Goal: Task Accomplishment & Management: Use online tool/utility

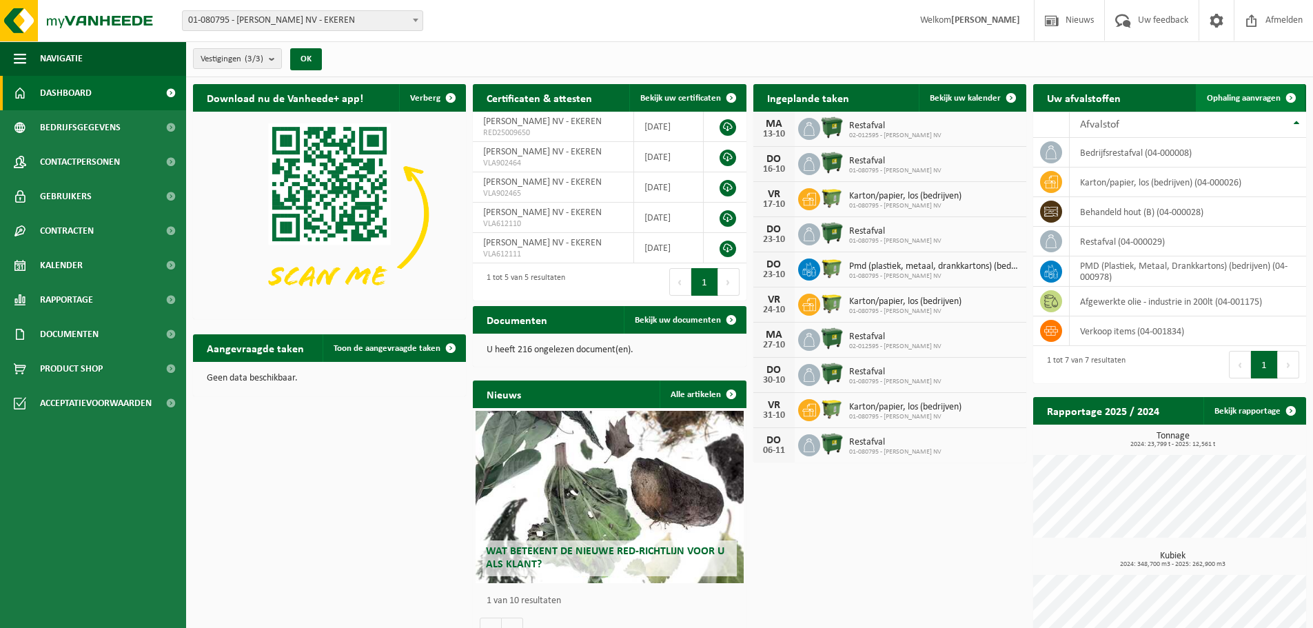
click at [1226, 96] on span "Ophaling aanvragen" at bounding box center [1244, 98] width 74 height 9
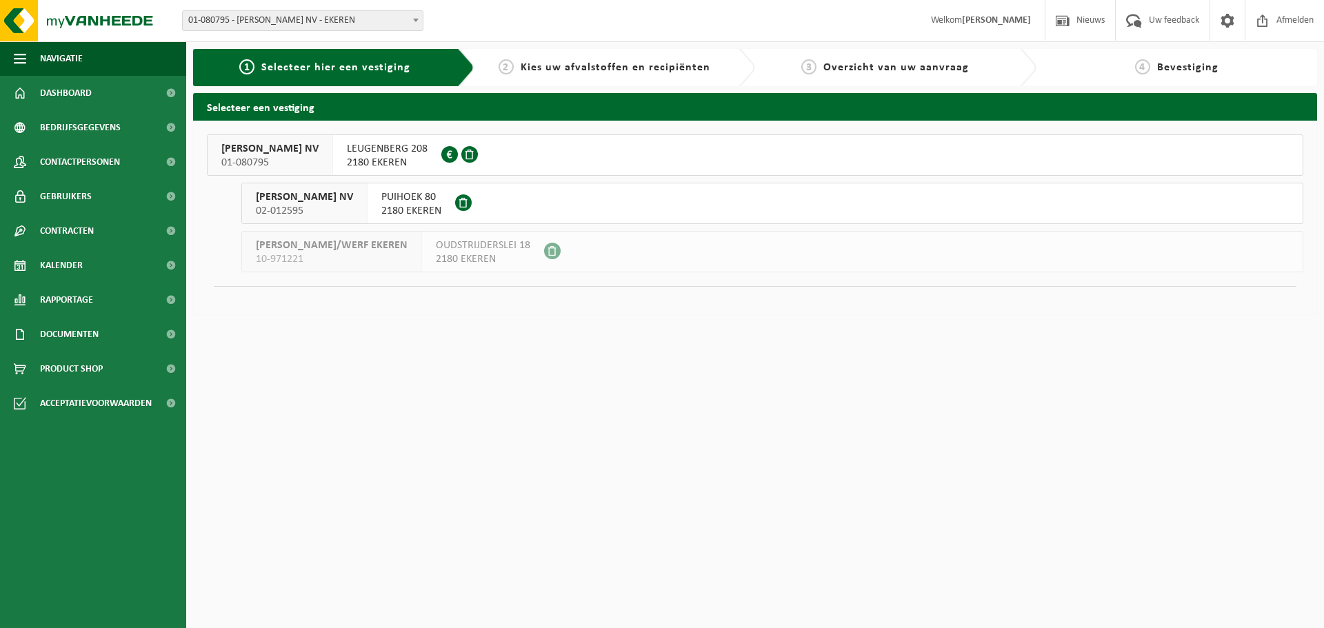
click at [409, 156] on span "2180 EKEREN" at bounding box center [387, 163] width 81 height 14
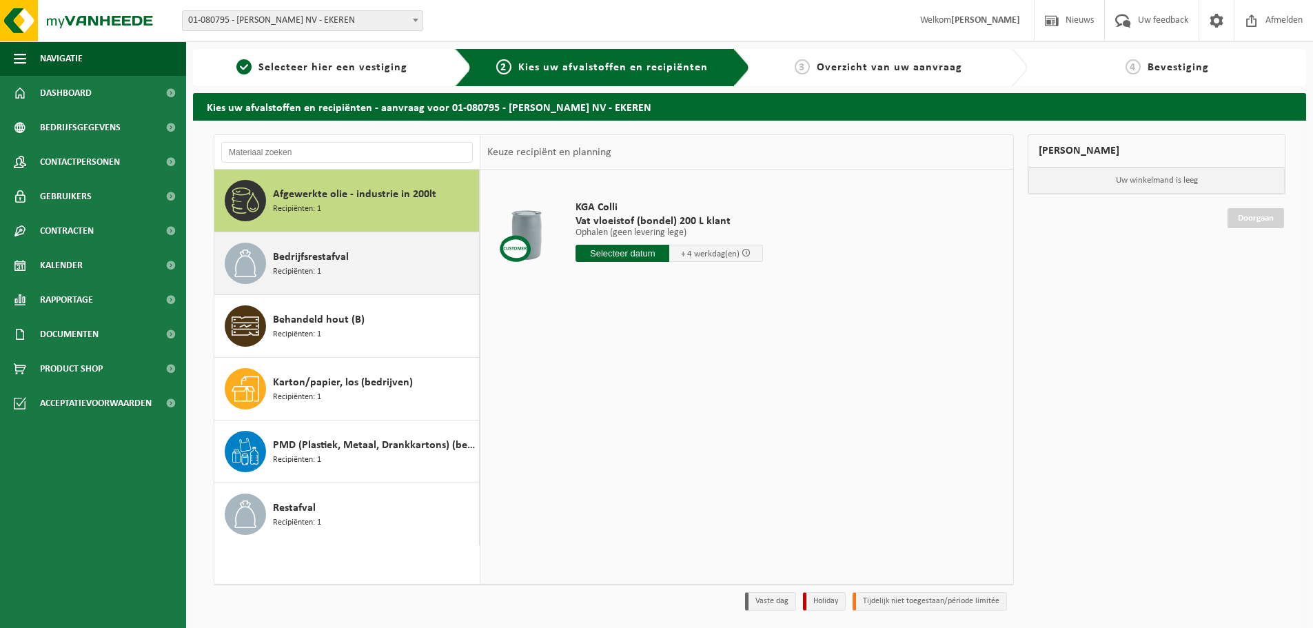
click at [311, 258] on span "Bedrijfsrestafval" at bounding box center [311, 257] width 76 height 17
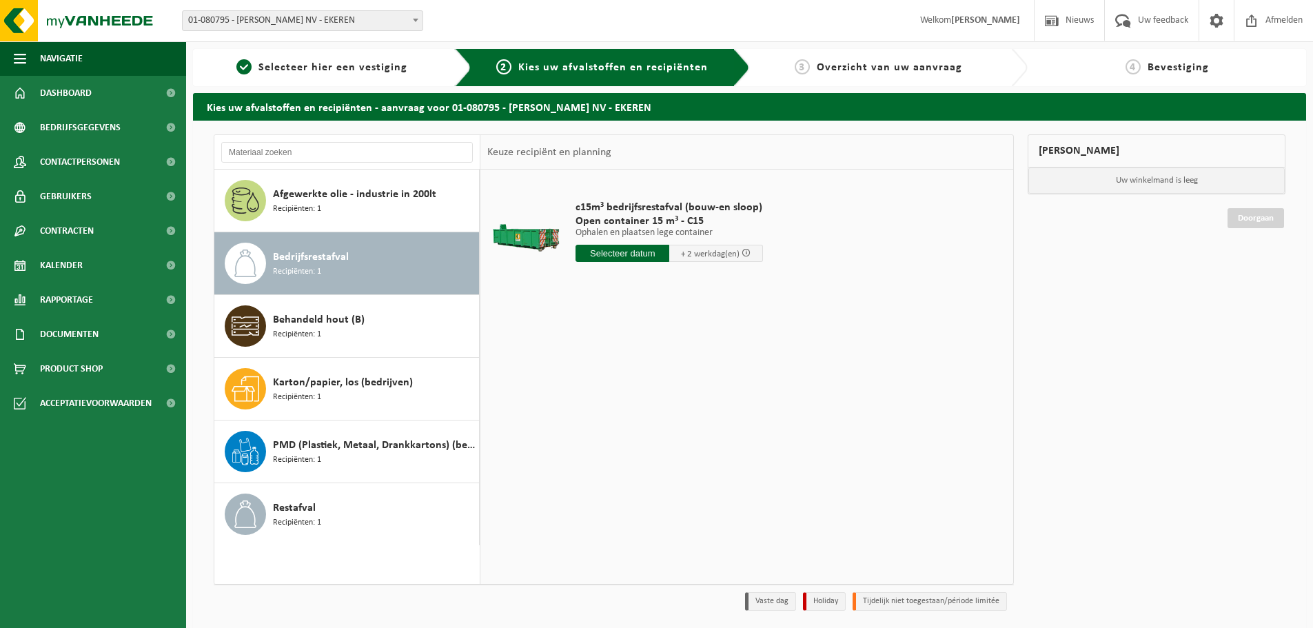
click at [647, 254] on input "text" at bounding box center [623, 253] width 94 height 17
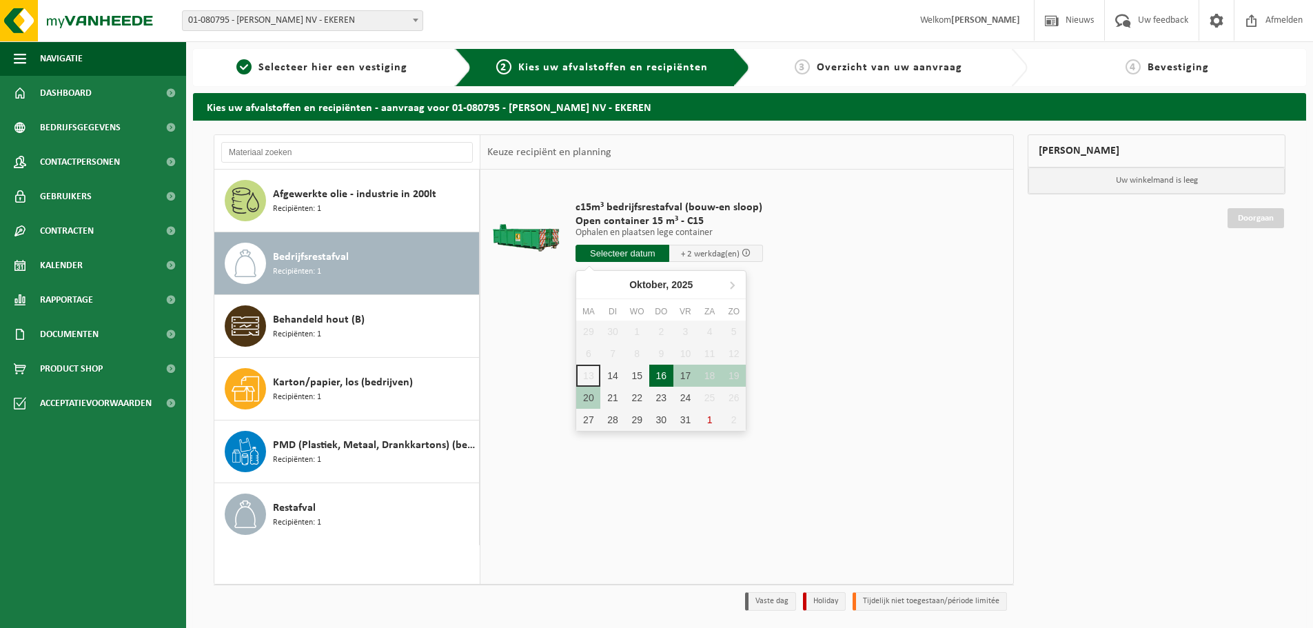
click at [663, 374] on div "16" at bounding box center [661, 376] width 24 height 22
type input "Van 2025-10-16"
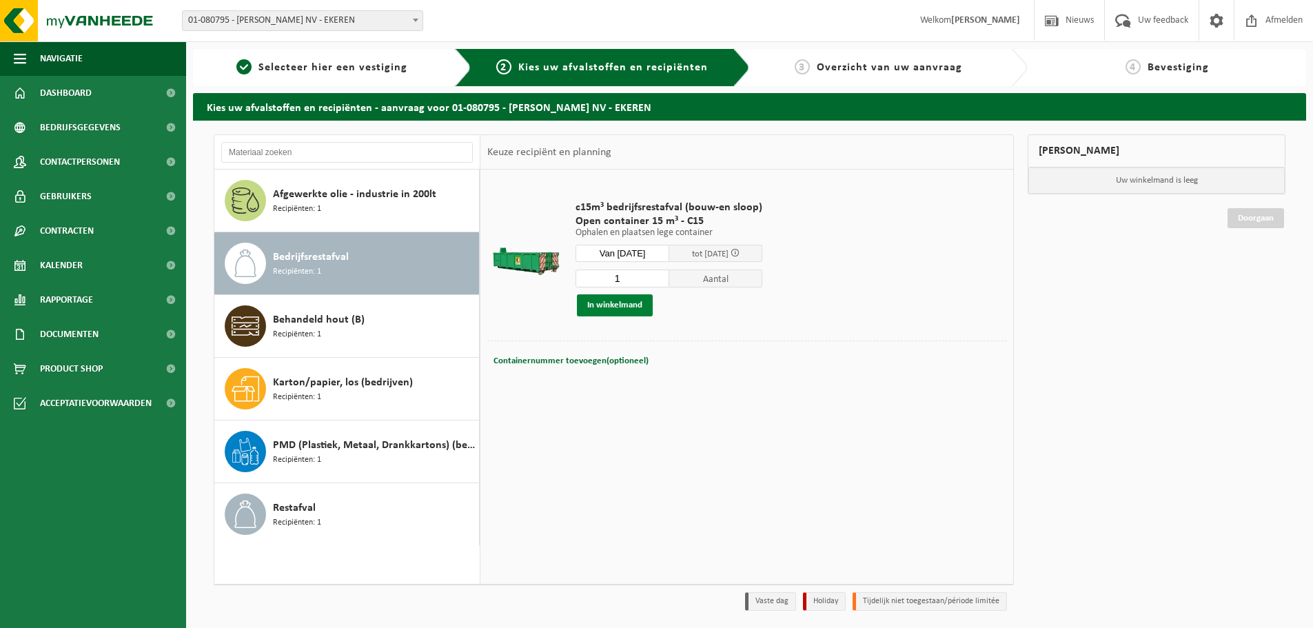
click at [618, 309] on button "In winkelmand" at bounding box center [615, 305] width 76 height 22
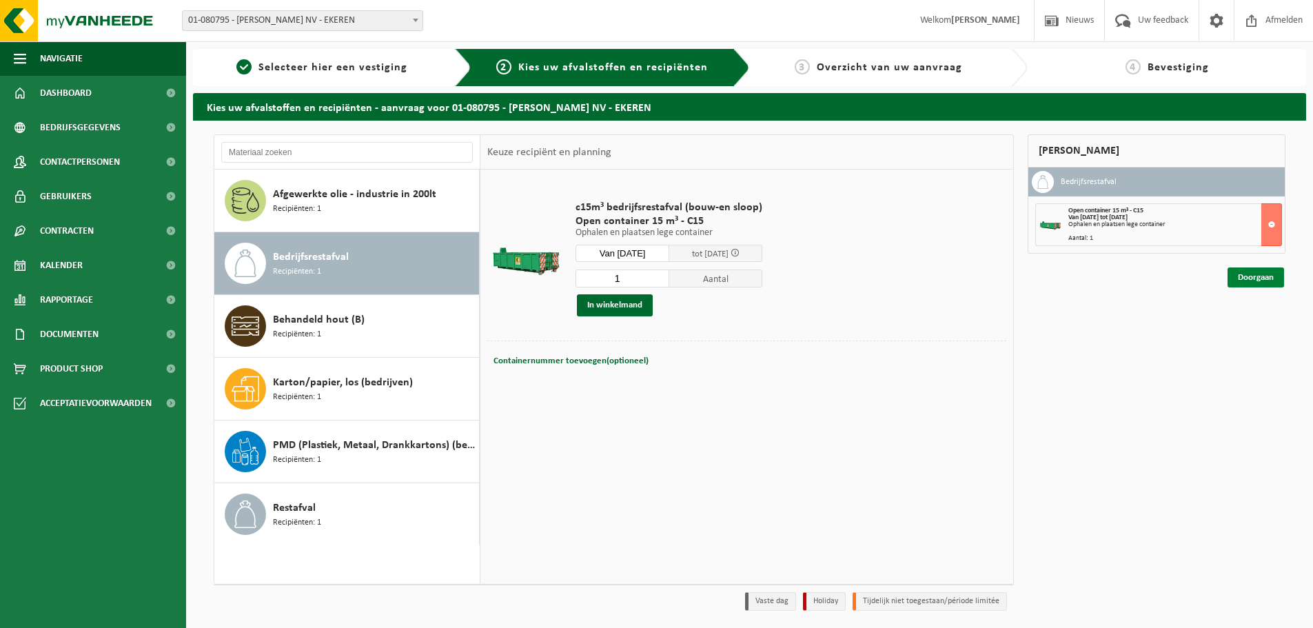
click at [1268, 275] on link "Doorgaan" at bounding box center [1256, 277] width 57 height 20
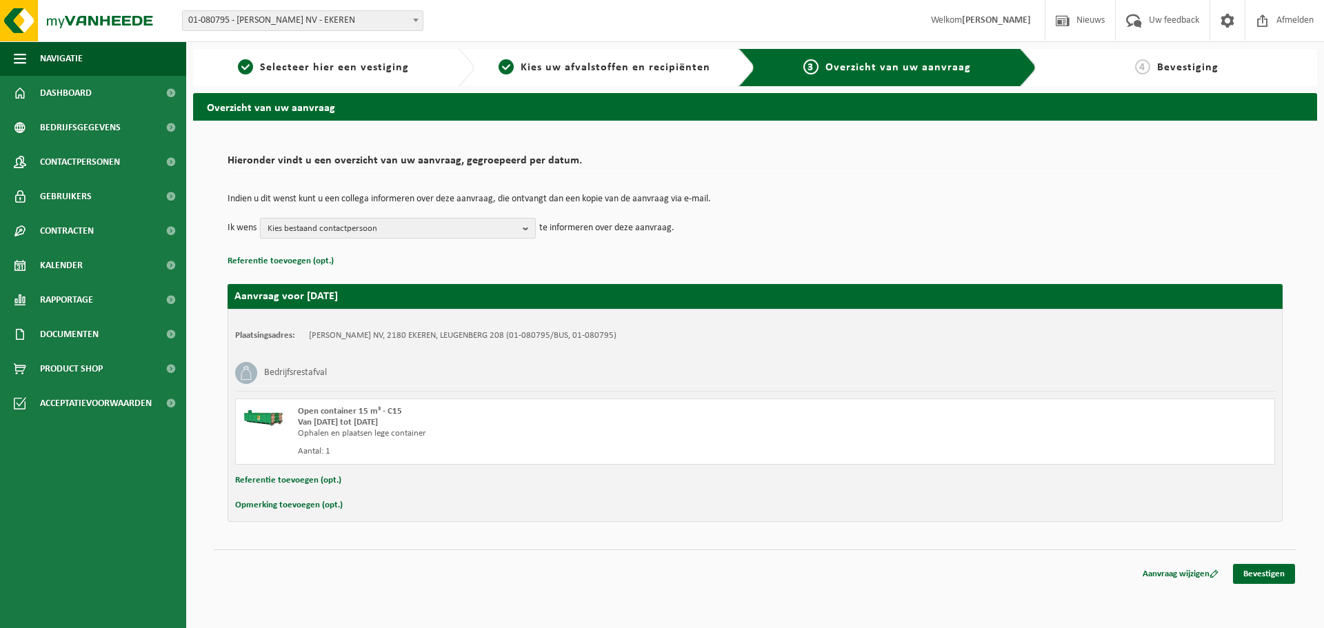
click at [525, 227] on b "button" at bounding box center [529, 228] width 12 height 19
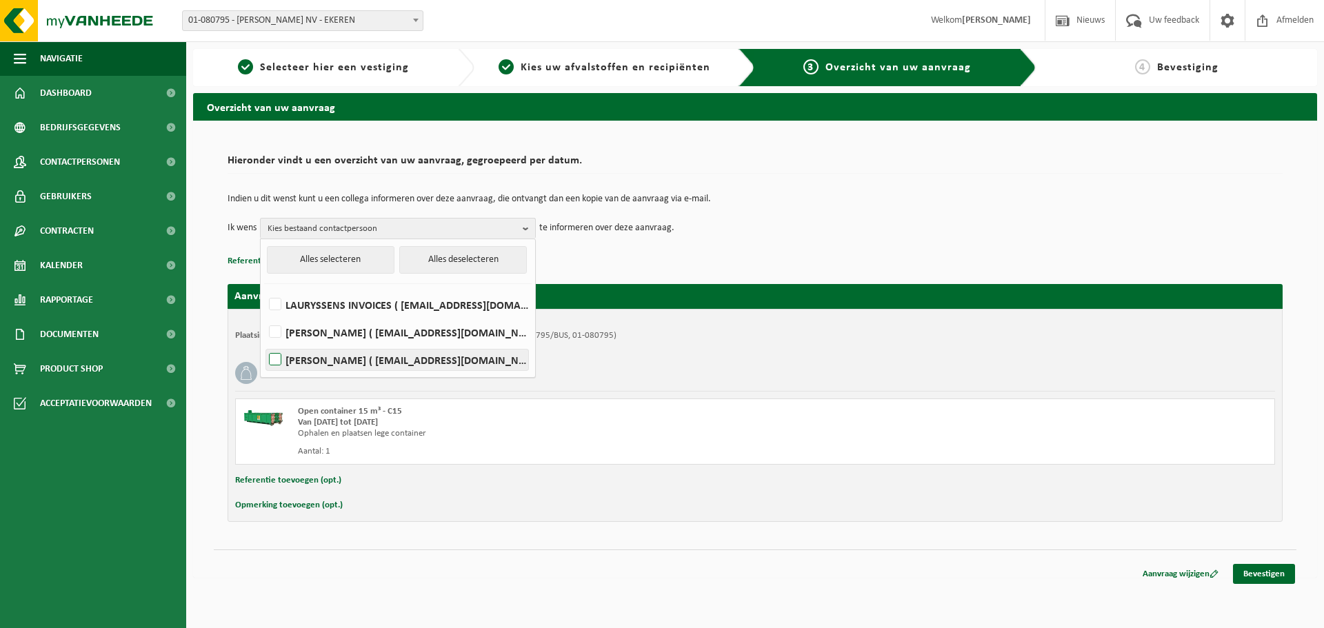
click at [345, 362] on label "Jos Kortleven ( jos@lauryssens.be )" at bounding box center [397, 360] width 262 height 21
click at [264, 343] on input "Jos Kortleven ( jos@lauryssens.be )" at bounding box center [263, 342] width 1 height 1
checkbox input "true"
drag, startPoint x: 562, startPoint y: 476, endPoint x: 519, endPoint y: 466, distance: 43.8
click at [562, 475] on div "Referentie toevoegen (opt.)" at bounding box center [755, 481] width 1040 height 18
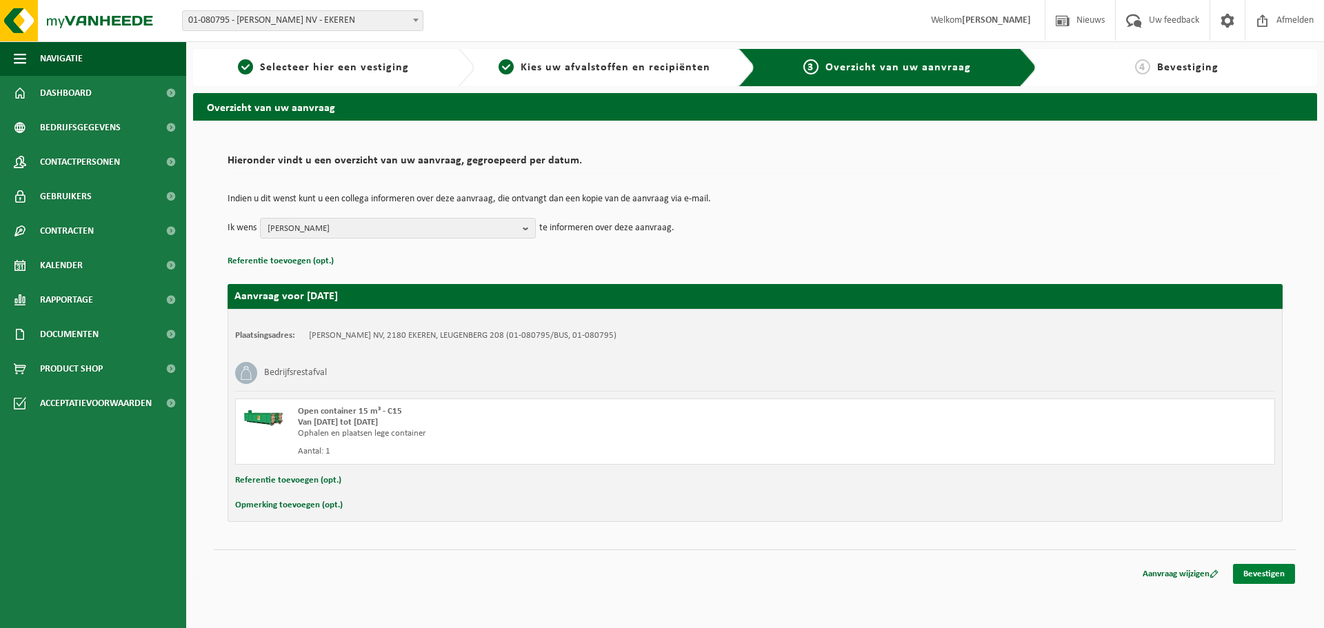
click at [1268, 574] on link "Bevestigen" at bounding box center [1264, 574] width 62 height 20
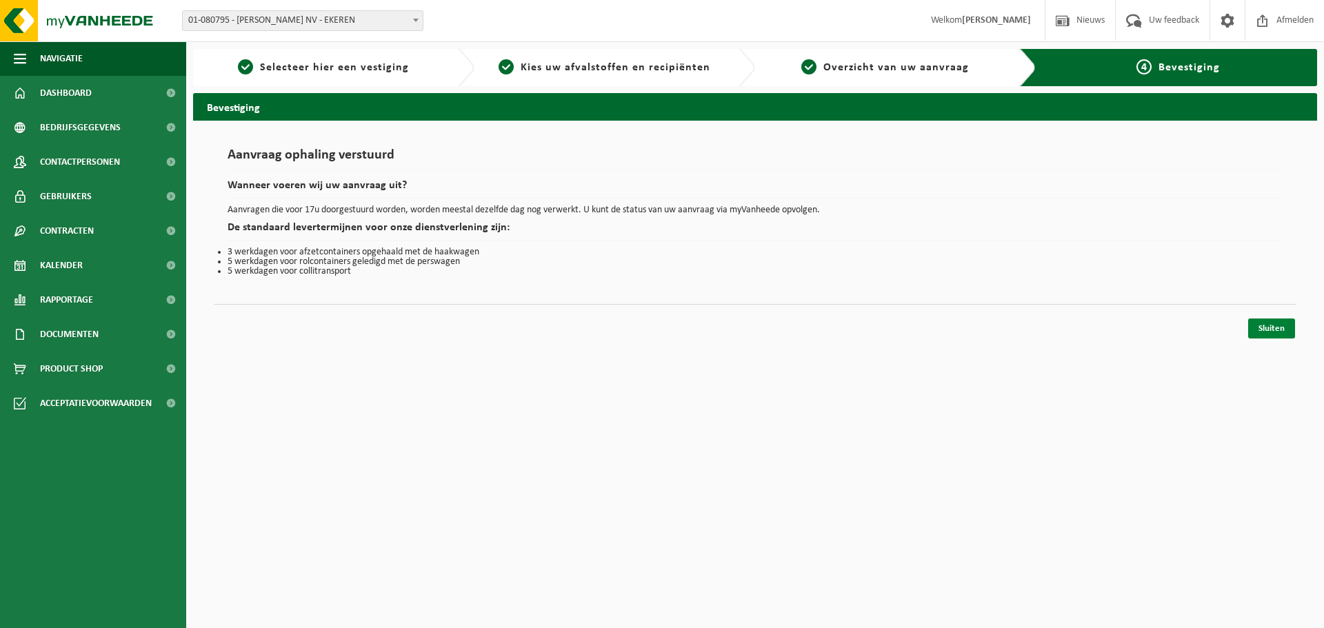
click at [1275, 332] on link "Sluiten" at bounding box center [1271, 328] width 47 height 20
